Goal: Task Accomplishment & Management: Manage account settings

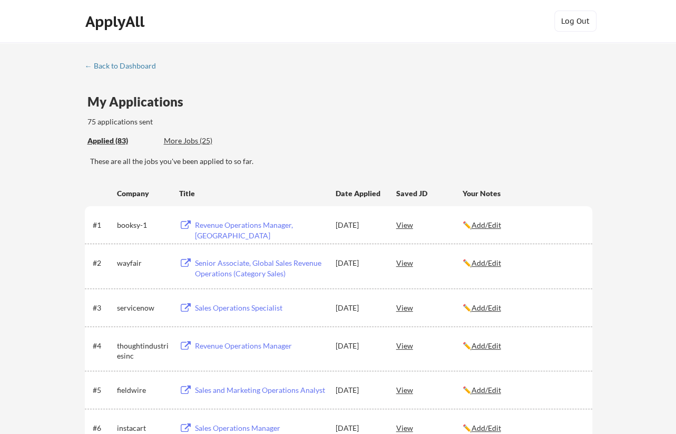
click at [180, 136] on div "More Jobs (25)" at bounding box center [202, 140] width 77 height 11
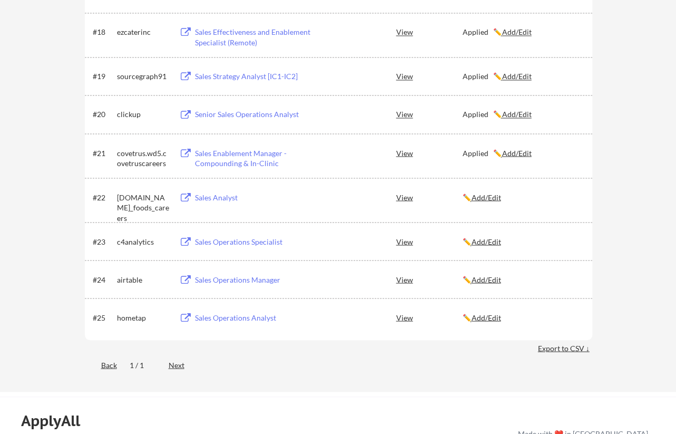
scroll to position [896, 0]
click at [405, 197] on div "View" at bounding box center [429, 196] width 66 height 19
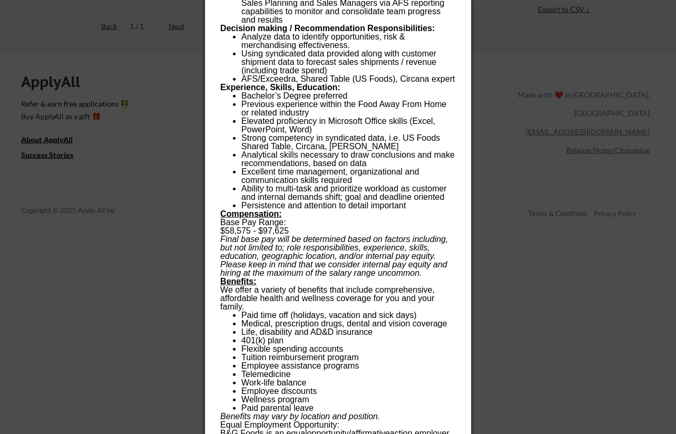
scroll to position [1265, 0]
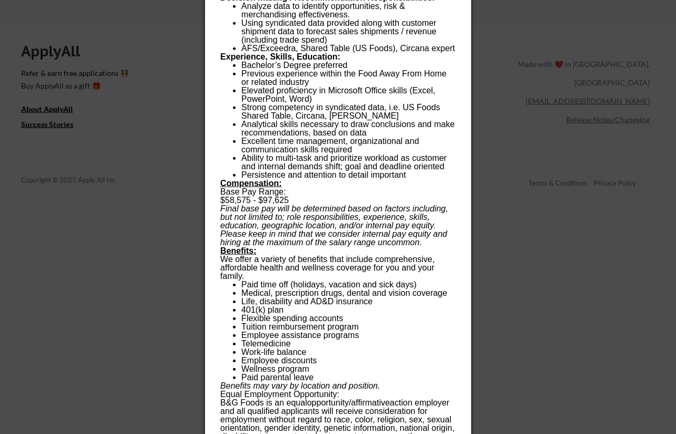
click at [507, 262] on div at bounding box center [338, 217] width 676 height 434
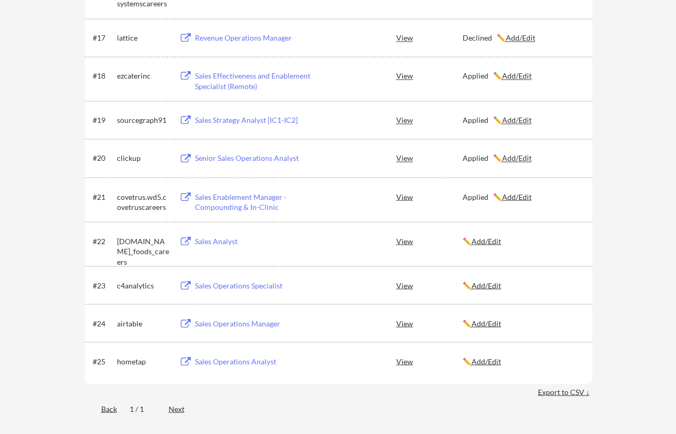
scroll to position [790, 0]
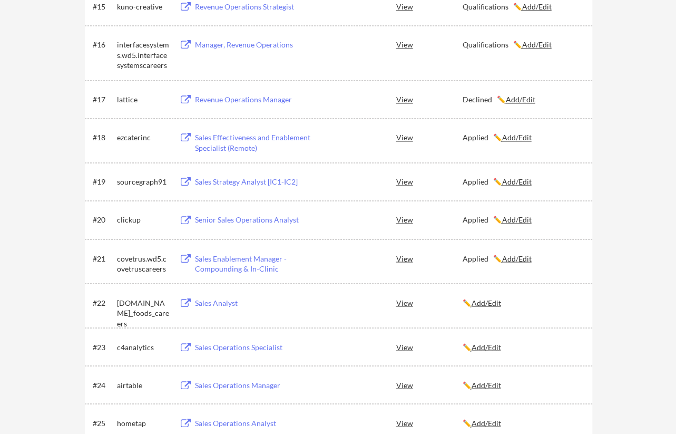
click at [221, 298] on div "Sales Analyst" at bounding box center [260, 302] width 131 height 11
click at [490, 298] on u "Add/Edit" at bounding box center [487, 302] width 30 height 9
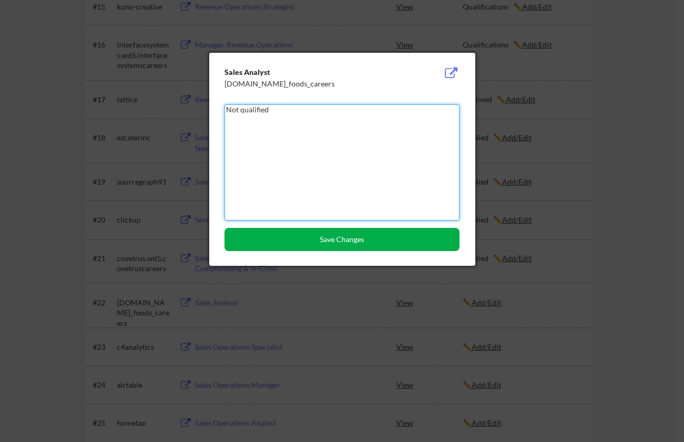
type textarea "Not qualified"
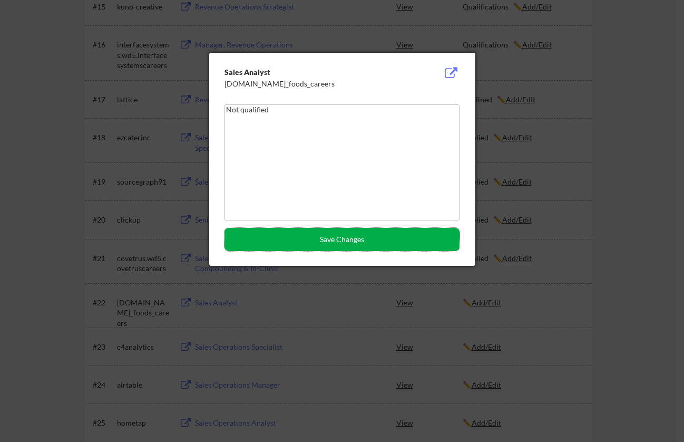
click at [304, 239] on button "Save Changes" at bounding box center [341, 239] width 235 height 23
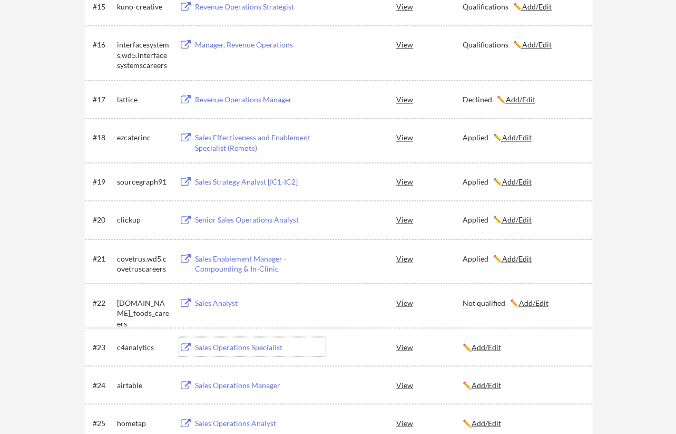
click at [210, 350] on div "Sales Operations Specialist" at bounding box center [260, 346] width 131 height 11
click at [250, 346] on div "Sales Operations Specialist" at bounding box center [260, 346] width 131 height 11
click at [496, 346] on u "Add/Edit" at bounding box center [487, 346] width 30 height 9
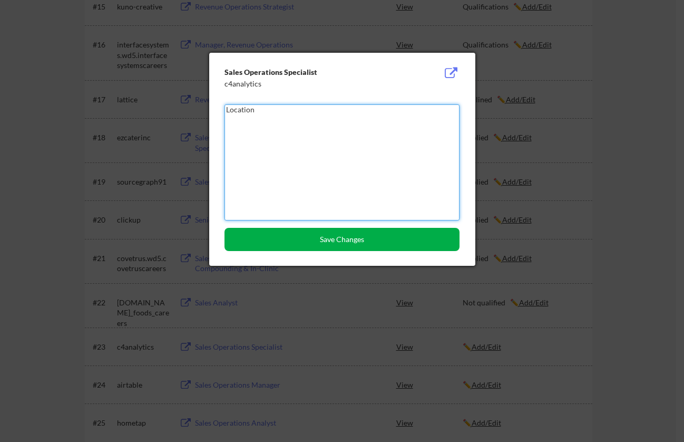
type textarea "Location"
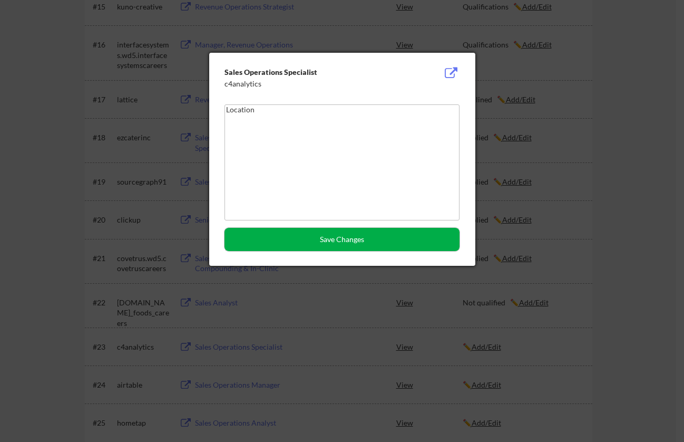
click at [353, 244] on button "Save Changes" at bounding box center [341, 239] width 235 height 23
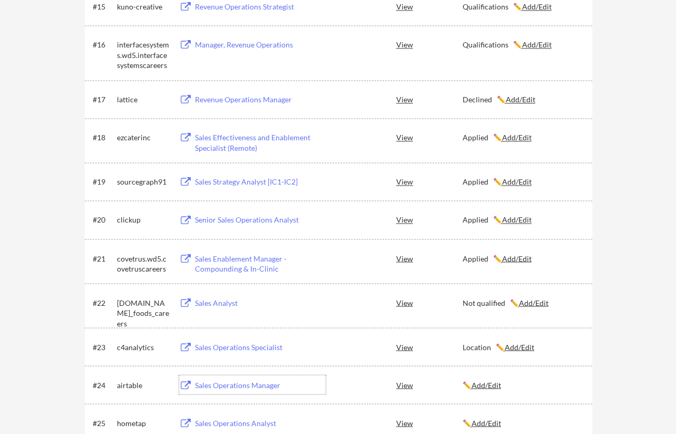
click at [244, 384] on div "Sales Operations Manager" at bounding box center [260, 384] width 131 height 11
click at [485, 381] on u "Add/Edit" at bounding box center [487, 384] width 30 height 9
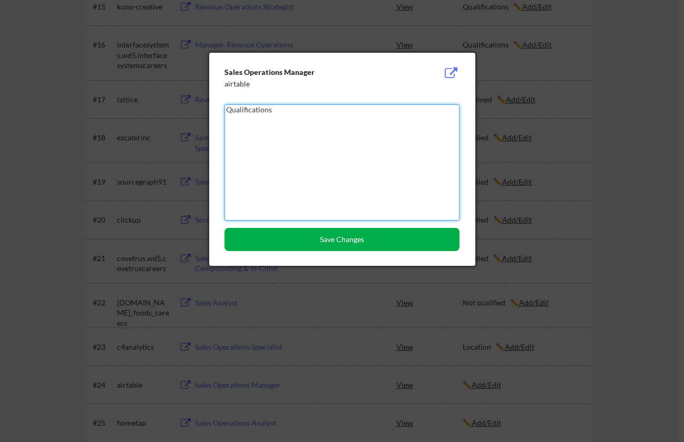
type textarea "Qualifications"
click at [337, 244] on button "Save Changes" at bounding box center [341, 239] width 235 height 23
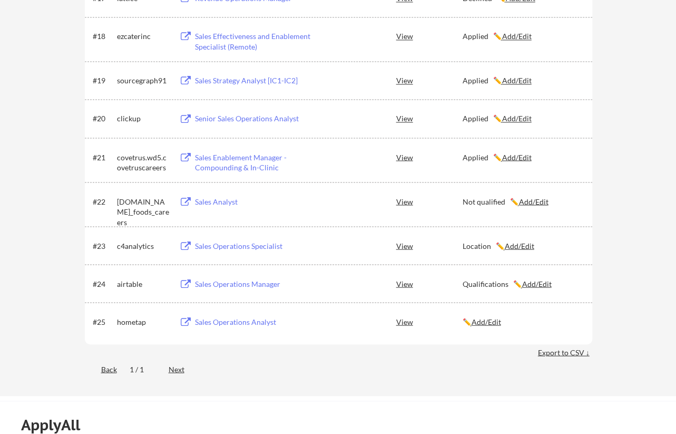
scroll to position [896, 0]
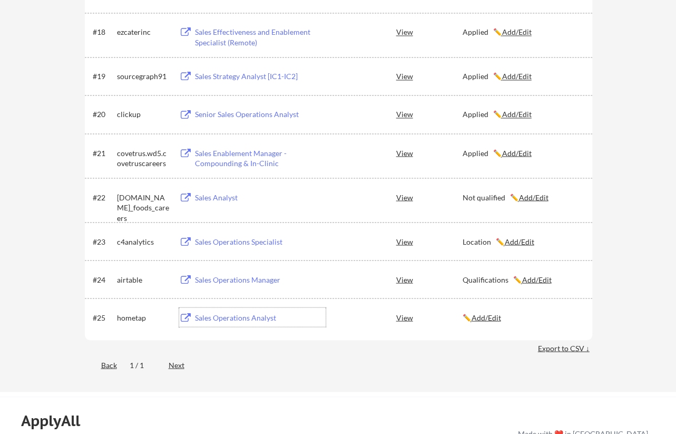
click at [232, 318] on div "Sales Operations Analyst" at bounding box center [260, 317] width 131 height 11
